Goal: Task Accomplishment & Management: Use online tool/utility

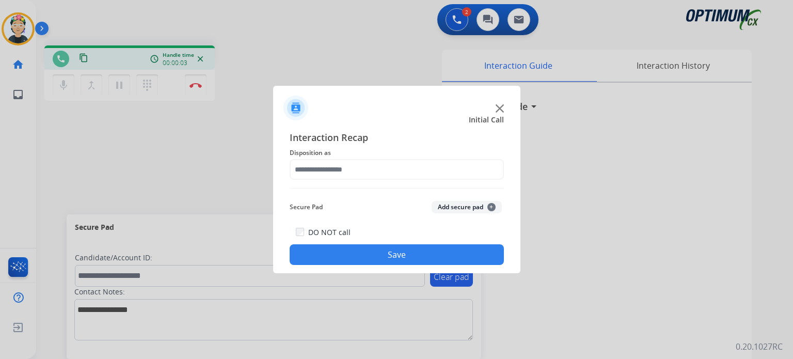
click at [492, 105] on div at bounding box center [396, 104] width 247 height 36
click at [500, 106] on img at bounding box center [499, 108] width 8 height 8
click at [500, 105] on img at bounding box center [499, 108] width 8 height 8
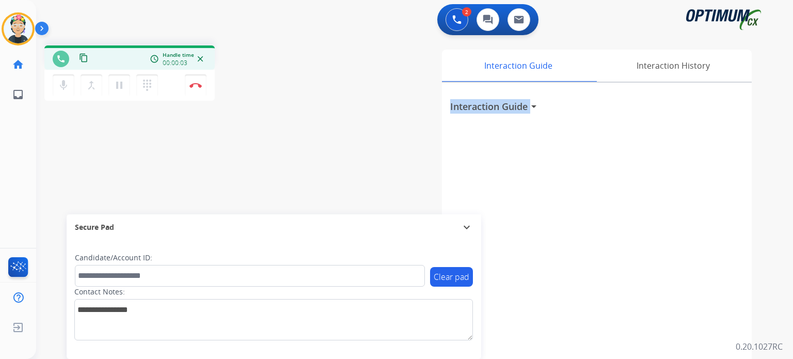
click at [500, 105] on h3 "Interaction Guide" at bounding box center [488, 106] width 77 height 14
click at [205, 105] on div "phone content_copy access_time Call metrics Queue 29272142:42 Hold 00:00 Talk 0…" at bounding box center [402, 252] width 732 height 430
click at [200, 101] on div "phone content_copy access_time Call metrics Queue 29272142:42 Hold 00:00 Talk 0…" at bounding box center [129, 74] width 170 height 58
click at [192, 92] on button "Disconnect" at bounding box center [196, 85] width 22 height 22
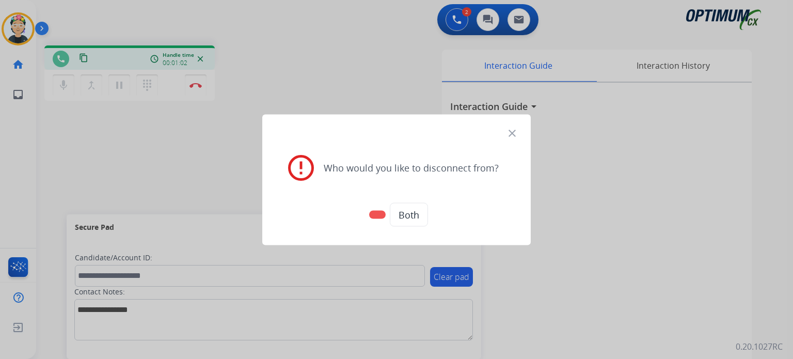
click at [421, 217] on button "Both" at bounding box center [409, 214] width 38 height 24
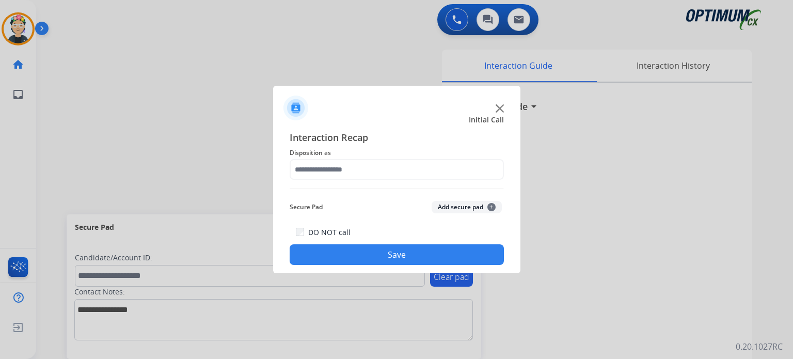
click at [501, 111] on img at bounding box center [499, 108] width 8 height 8
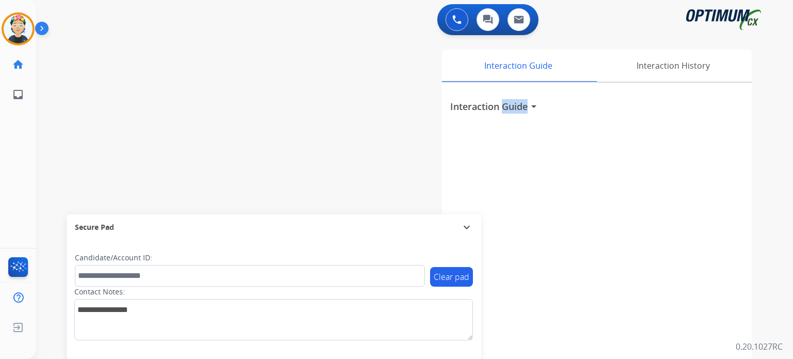
click at [501, 111] on h3 "Interaction Guide" at bounding box center [488, 106] width 77 height 14
